Goal: Information Seeking & Learning: Check status

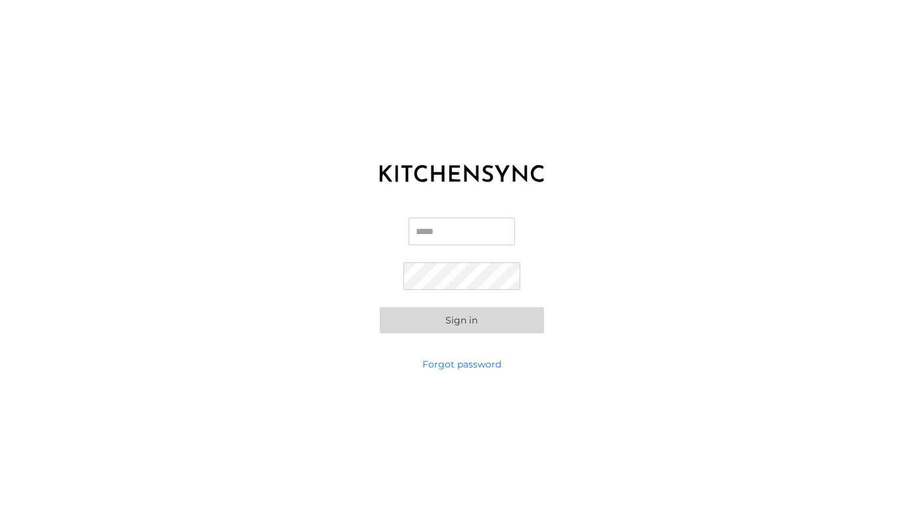
click at [493, 235] on input "Email" at bounding box center [462, 232] width 106 height 28
click at [460, 225] on input "**********" at bounding box center [462, 232] width 106 height 28
type input "**********"
click at [430, 323] on button "Sign in" at bounding box center [462, 320] width 164 height 26
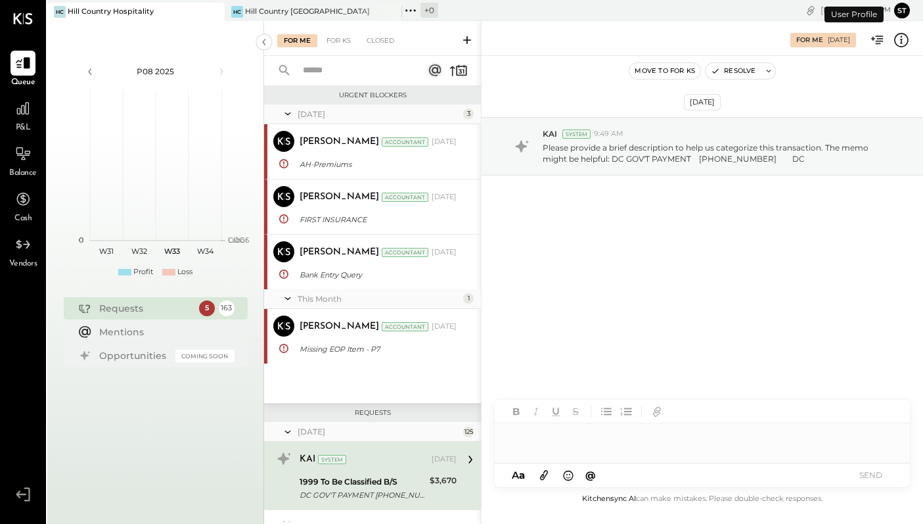
scroll to position [172, 0]
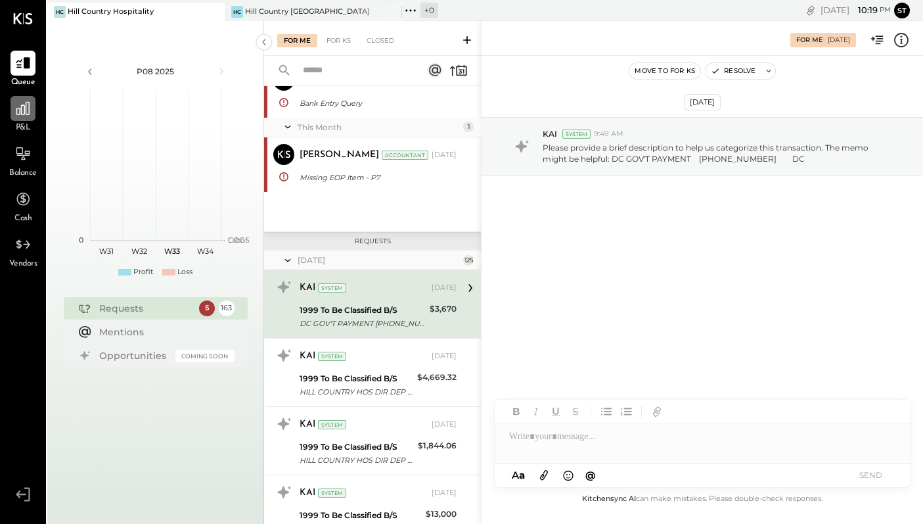
click at [25, 110] on icon at bounding box center [22, 108] width 17 height 17
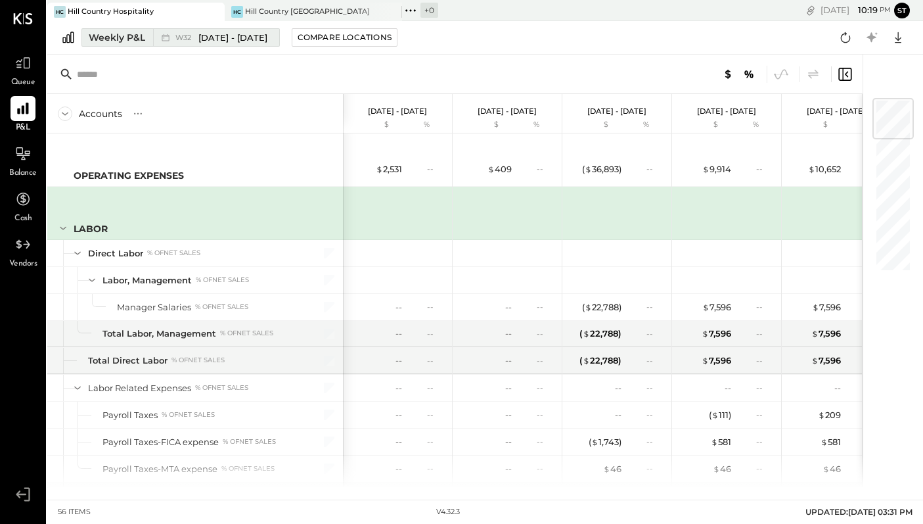
click at [118, 39] on div "Weekly P&L" at bounding box center [117, 37] width 57 height 13
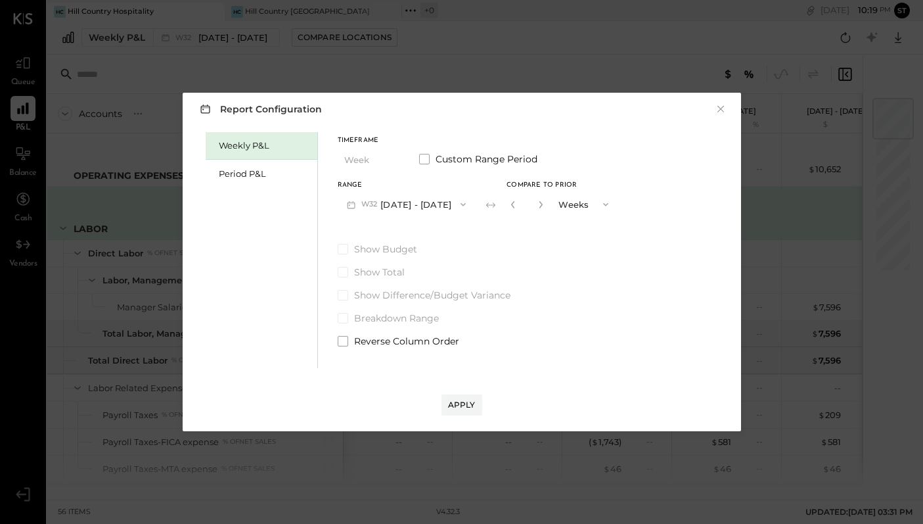
click at [246, 149] on div "Weekly P&L" at bounding box center [265, 145] width 92 height 12
click at [453, 399] on div "Apply" at bounding box center [462, 404] width 28 height 11
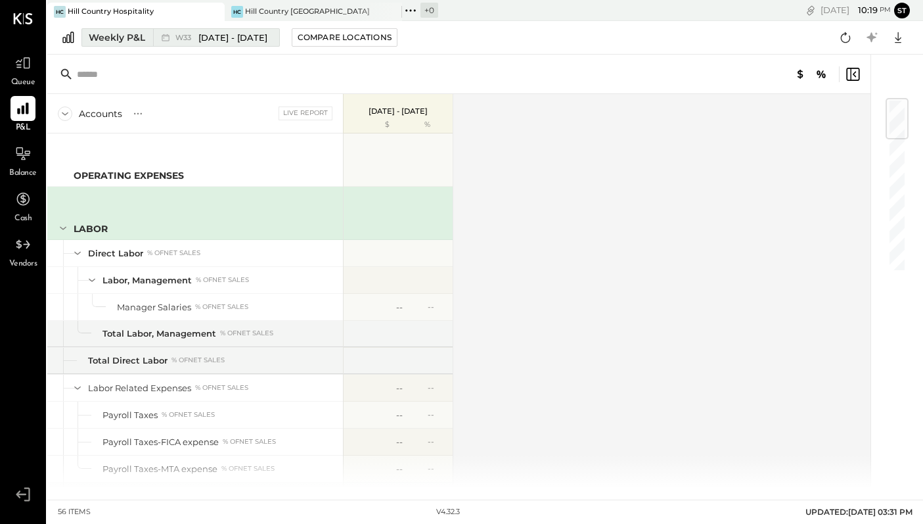
click at [221, 33] on span "[DATE] - [DATE]" at bounding box center [232, 38] width 69 height 12
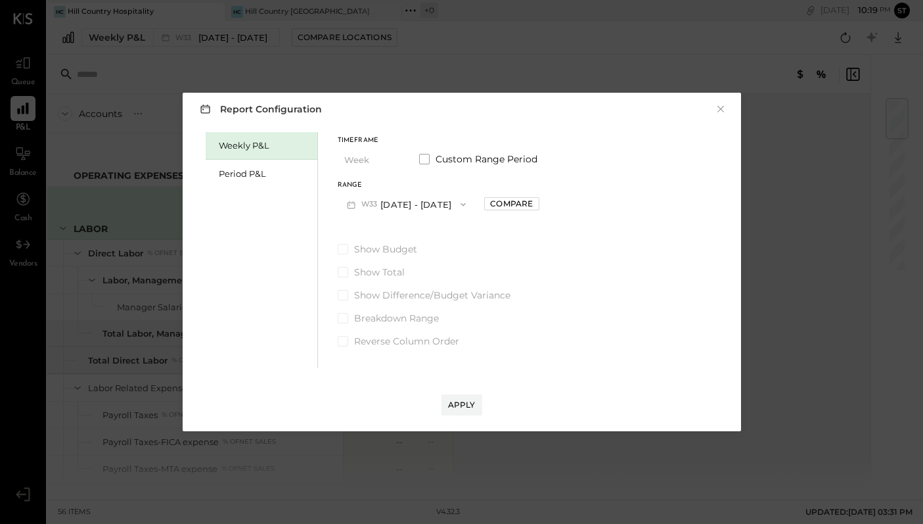
click at [389, 208] on button "W33 [DATE] - [DATE]" at bounding box center [407, 204] width 138 height 24
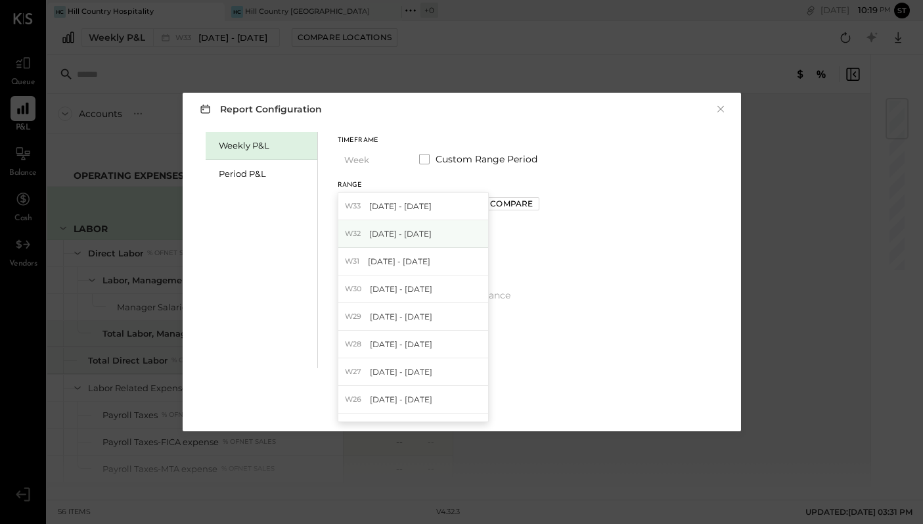
click at [392, 235] on span "[DATE] - [DATE]" at bounding box center [400, 233] width 62 height 11
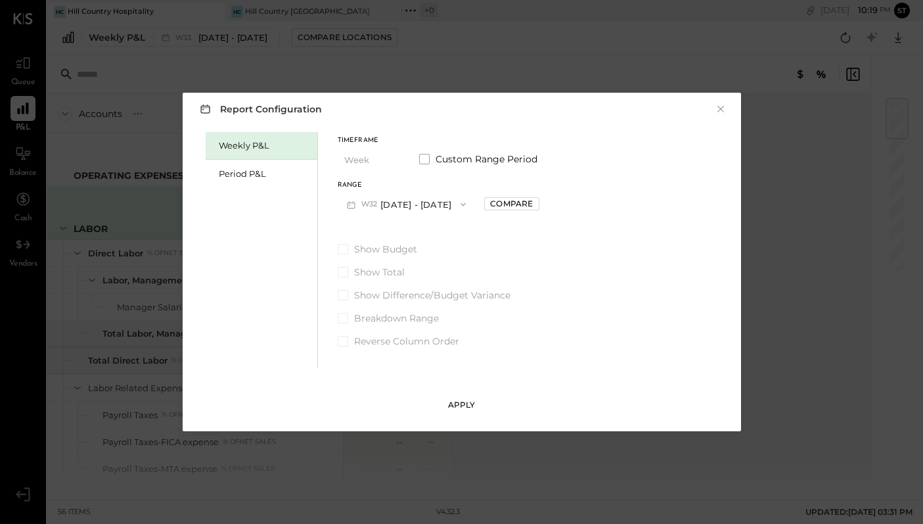
click at [453, 405] on div "Apply" at bounding box center [462, 404] width 28 height 11
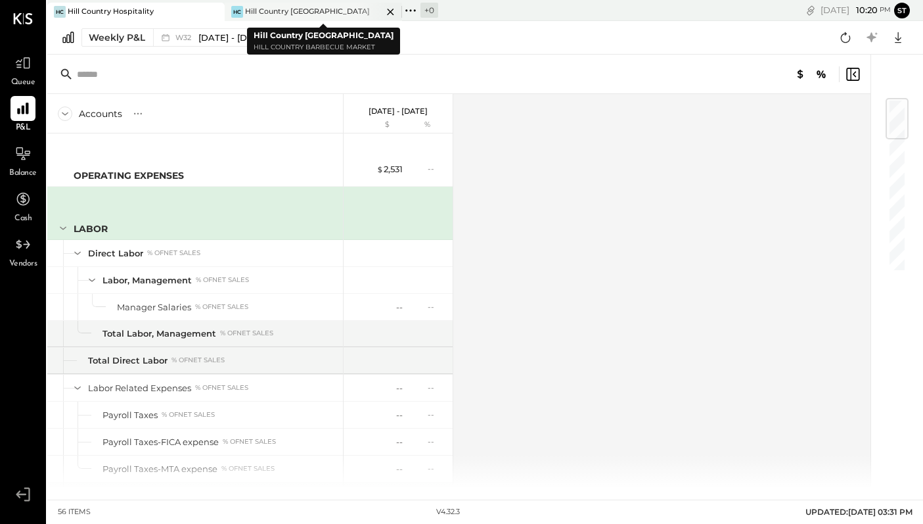
click at [311, 11] on div "[PERSON_NAME] Country [GEOGRAPHIC_DATA]" at bounding box center [304, 12] width 158 height 12
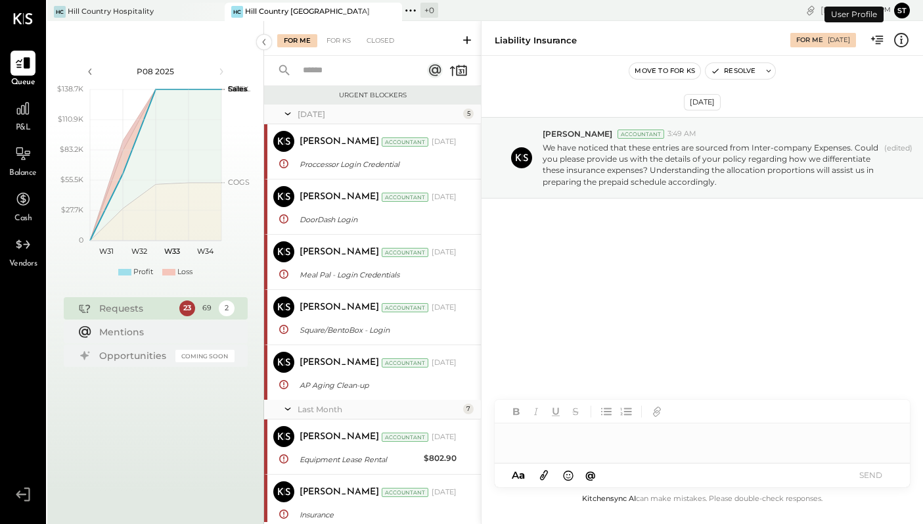
scroll to position [1417, 0]
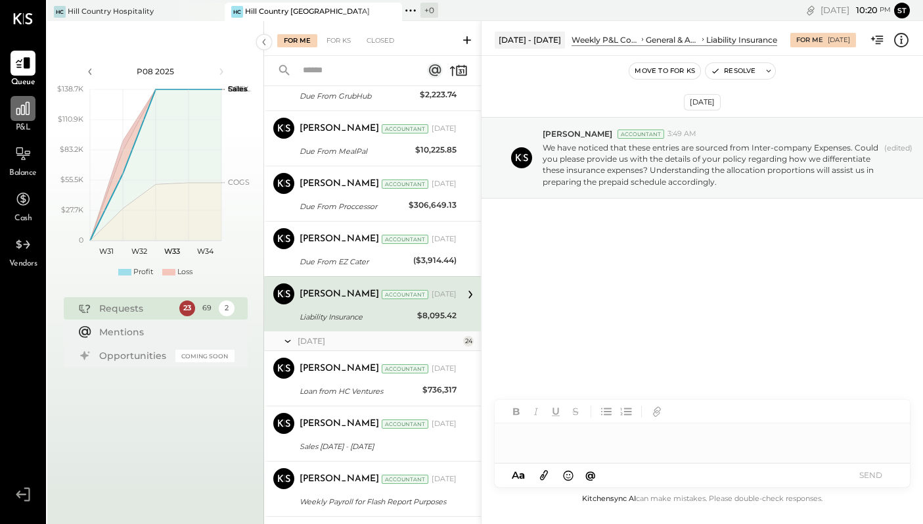
click at [22, 111] on icon at bounding box center [22, 108] width 17 height 17
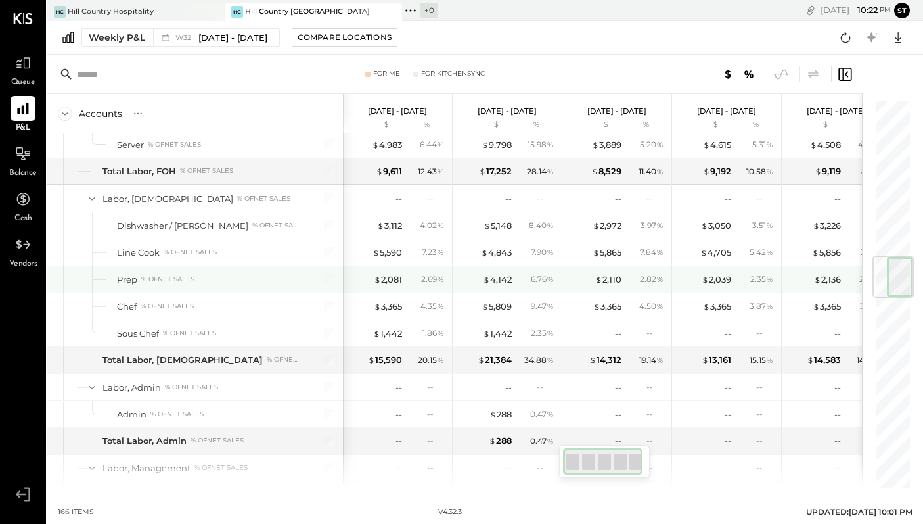
scroll to position [1306, 0]
